Goal: Navigation & Orientation: Find specific page/section

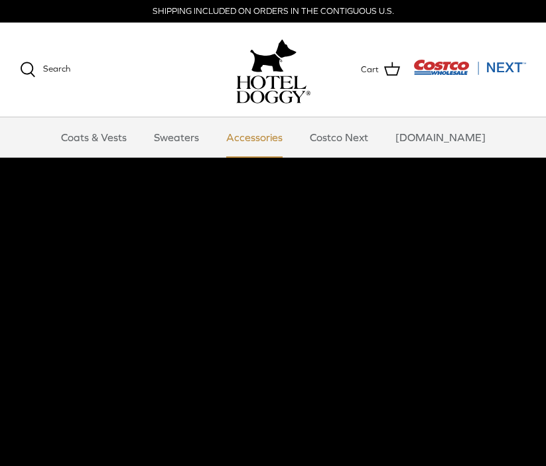
click at [273, 140] on link "Accessories" at bounding box center [254, 137] width 80 height 40
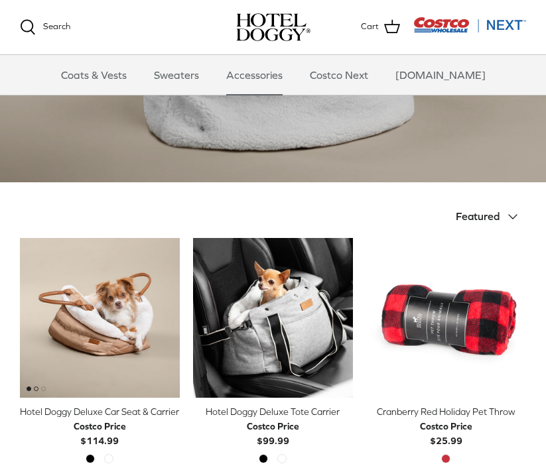
scroll to position [156, 0]
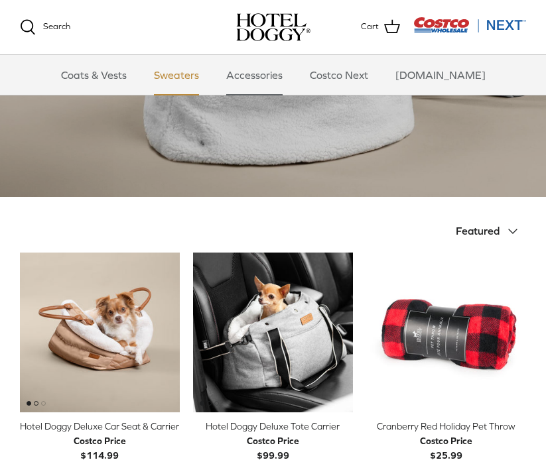
click at [200, 75] on link "Sweaters" at bounding box center [176, 75] width 69 height 40
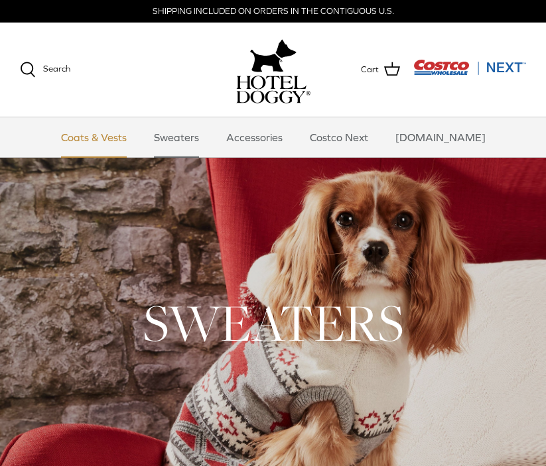
click at [129, 132] on link "Coats & Vests" at bounding box center [94, 137] width 90 height 40
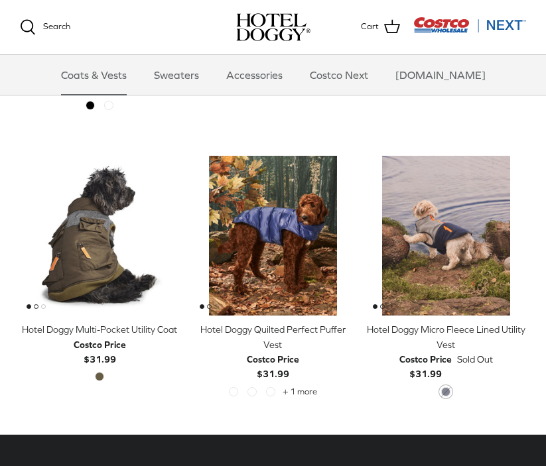
scroll to position [1885, 0]
